Goal: Check status: Check status

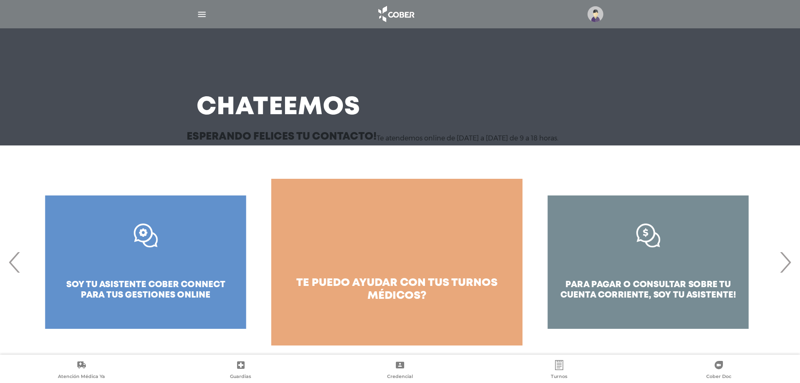
click at [203, 14] on img "button" at bounding box center [202, 14] width 10 height 10
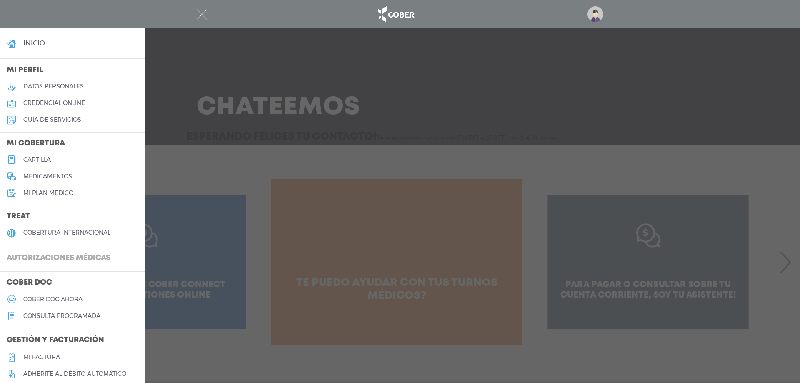
click at [60, 255] on h3 "Autorizaciones médicas" at bounding box center [58, 258] width 117 height 16
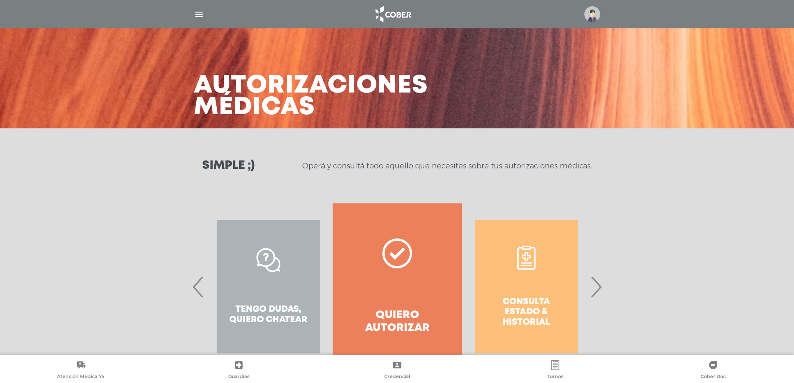
click at [594, 280] on span "›" at bounding box center [595, 286] width 16 height 45
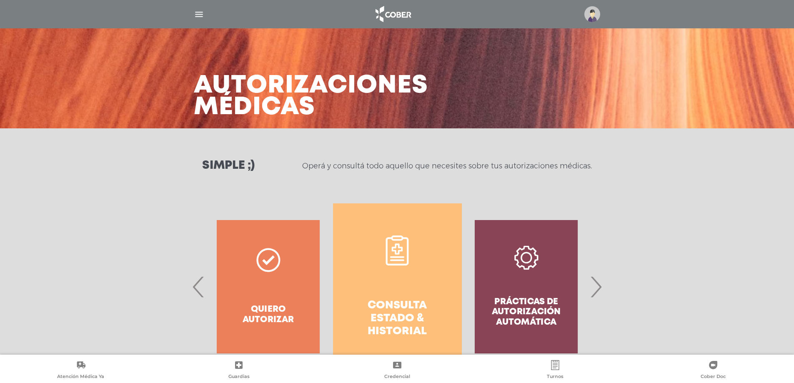
click at [410, 326] on h4 "Consulta estado & historial" at bounding box center [397, 318] width 99 height 39
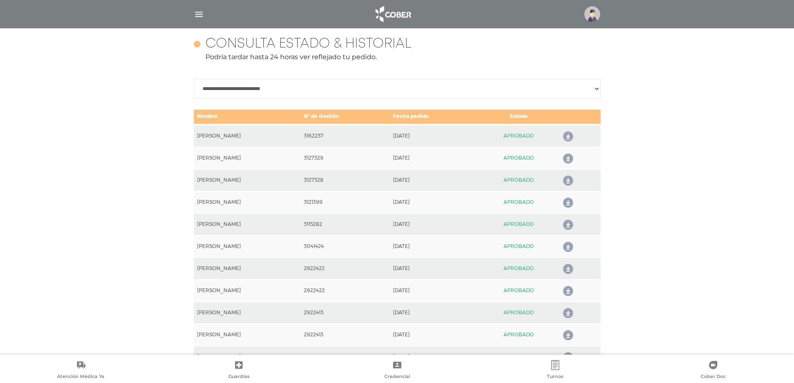
scroll to position [370, 0]
